Goal: Find specific page/section: Find specific page/section

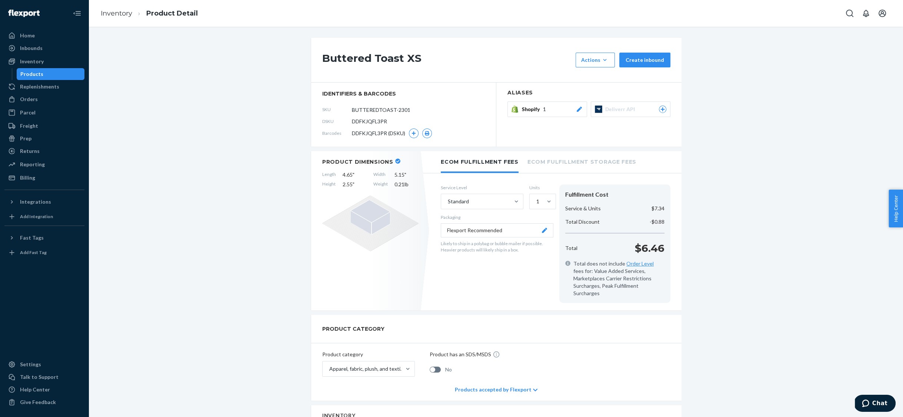
click at [30, 76] on div "Products" at bounding box center [31, 73] width 23 height 7
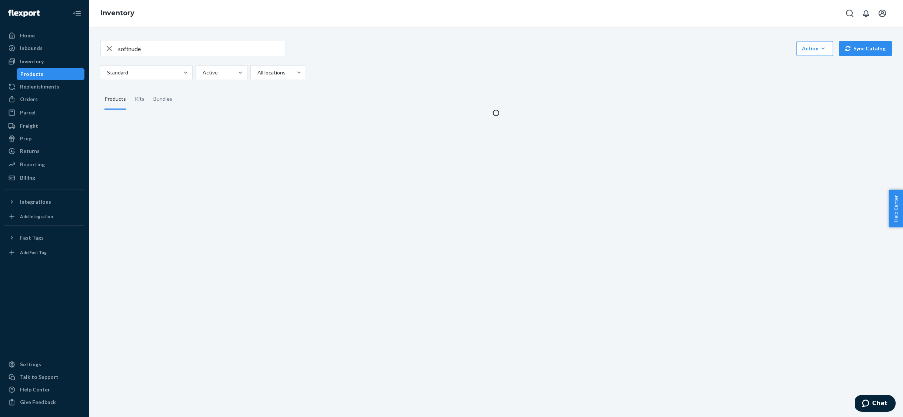
click at [189, 43] on input "softnude" at bounding box center [201, 48] width 167 height 15
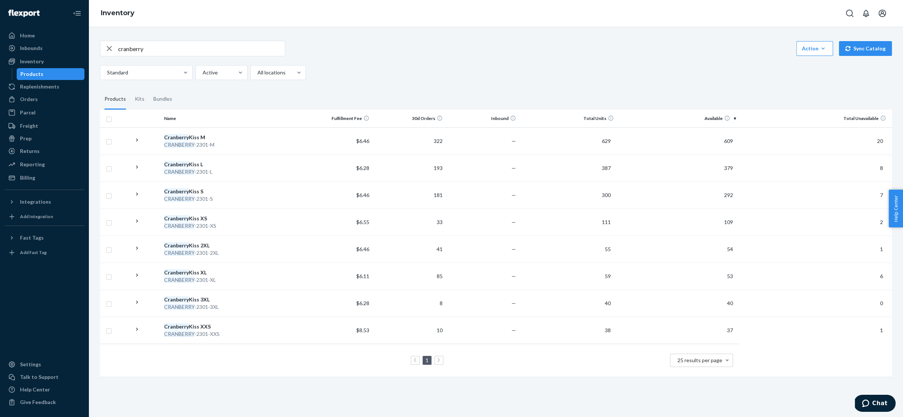
click at [180, 47] on input "cranberry" at bounding box center [201, 48] width 167 height 15
click at [168, 52] on input "buttered" at bounding box center [201, 48] width 167 height 15
type input "softnude"
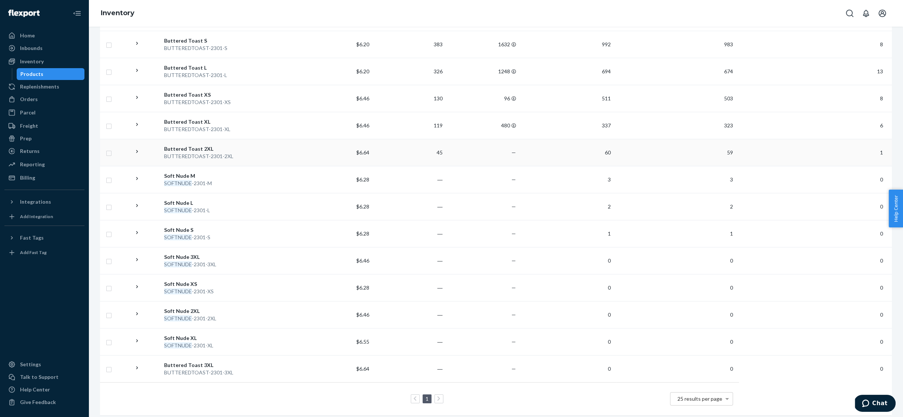
scroll to position [126, 0]
